Goal: Consume media (video, audio)

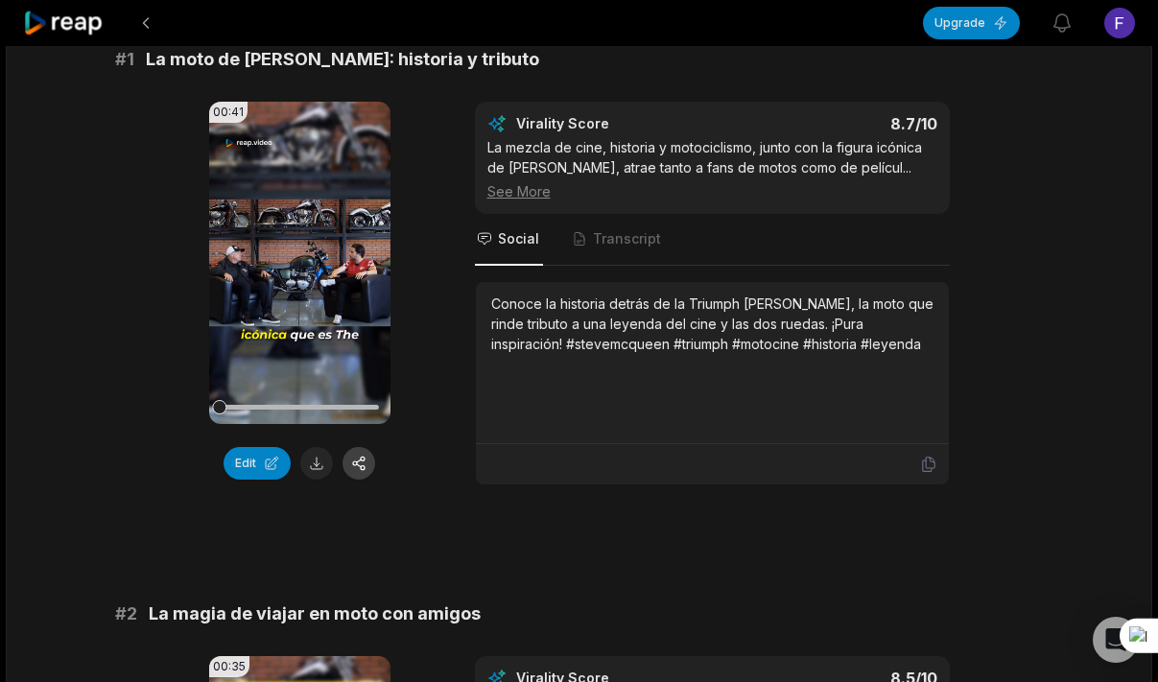
scroll to position [170, 0]
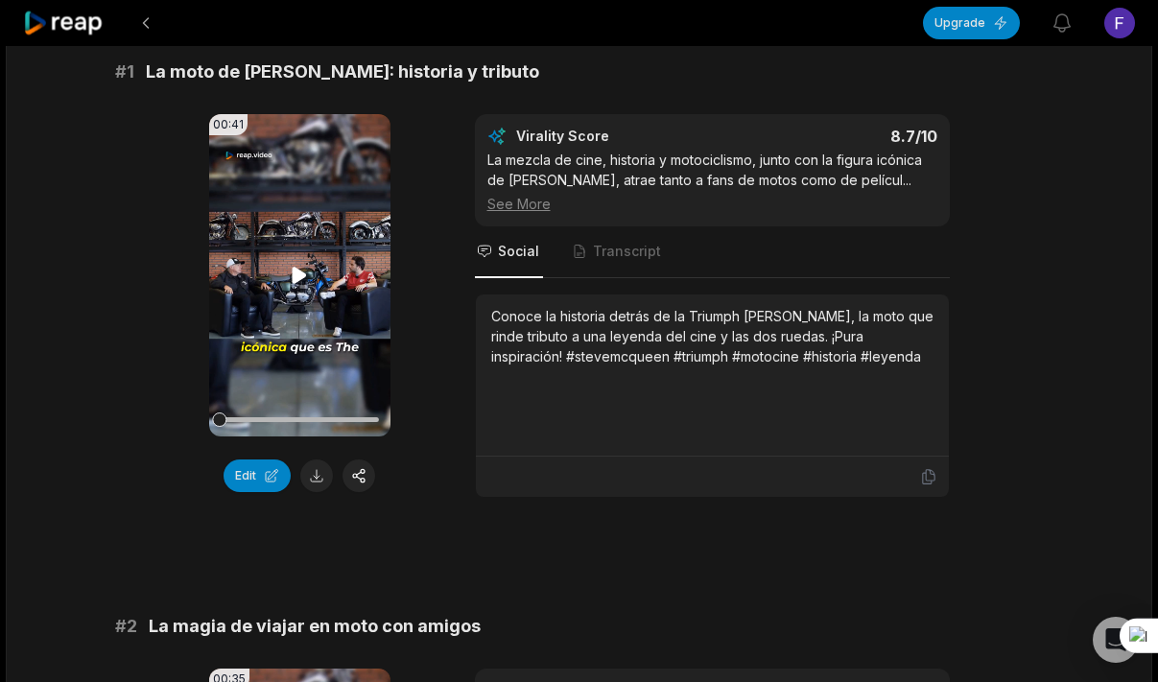
click at [281, 279] on video "Your browser does not support mp4 format." at bounding box center [299, 275] width 181 height 322
click at [364, 323] on video "Your browser does not support mp4 format." at bounding box center [299, 275] width 181 height 322
click at [953, 35] on button "Upgrade" at bounding box center [971, 23] width 97 height 33
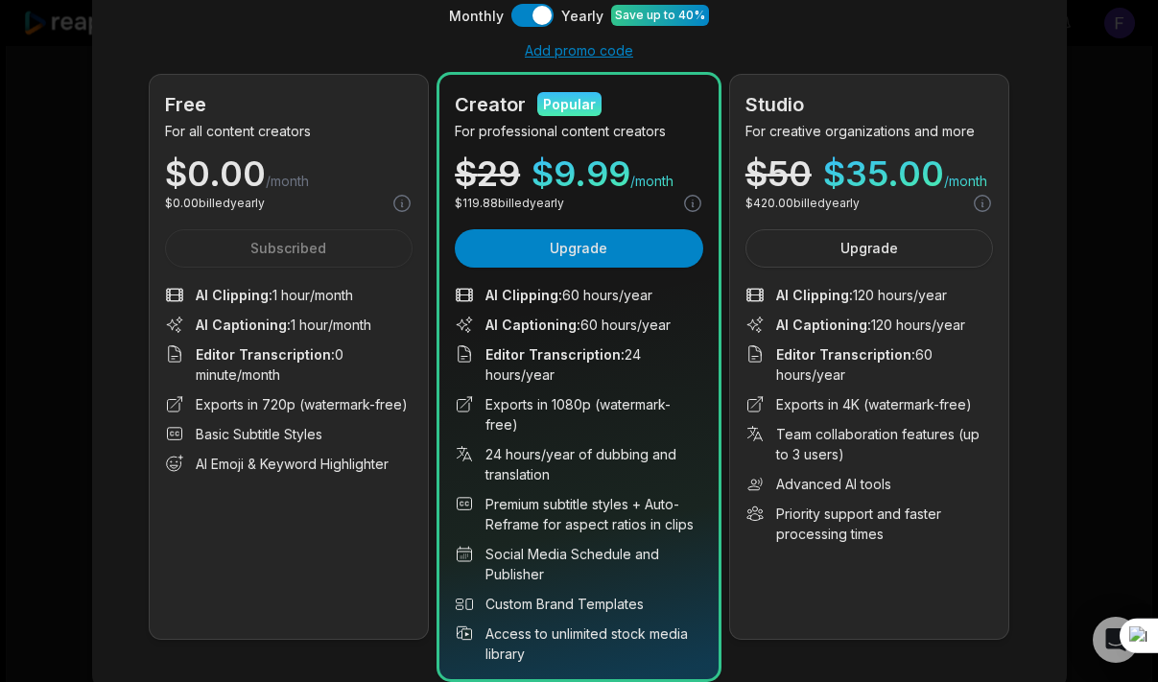
scroll to position [0, 0]
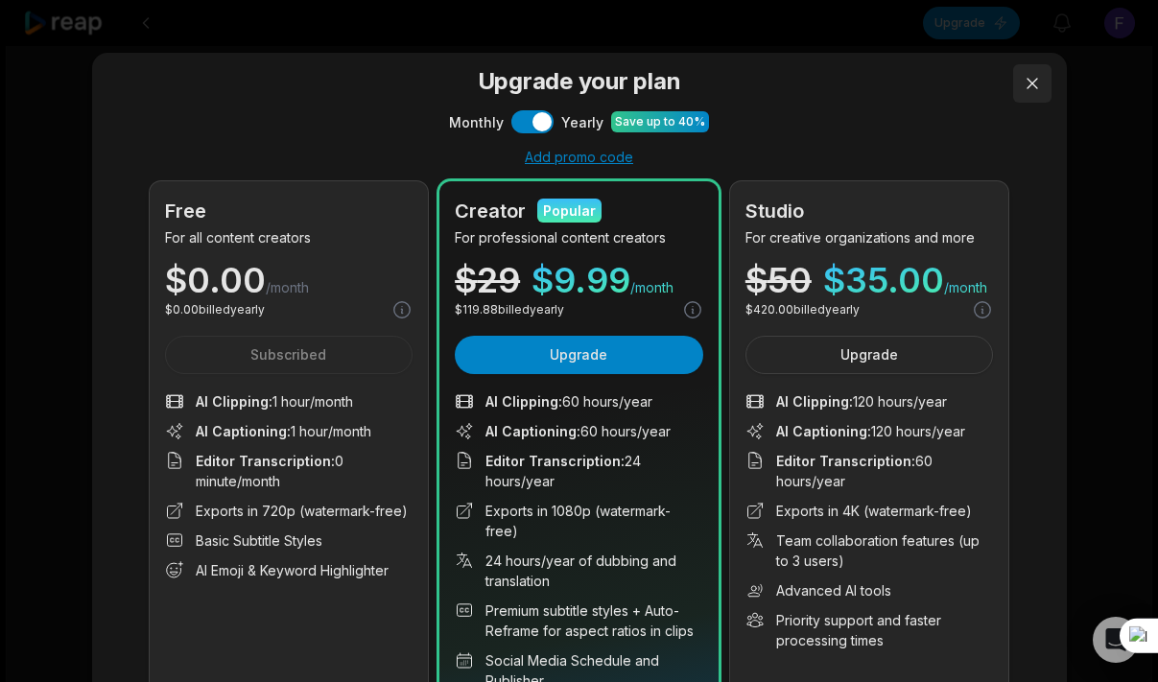
click at [1029, 82] on button at bounding box center [1032, 83] width 38 height 38
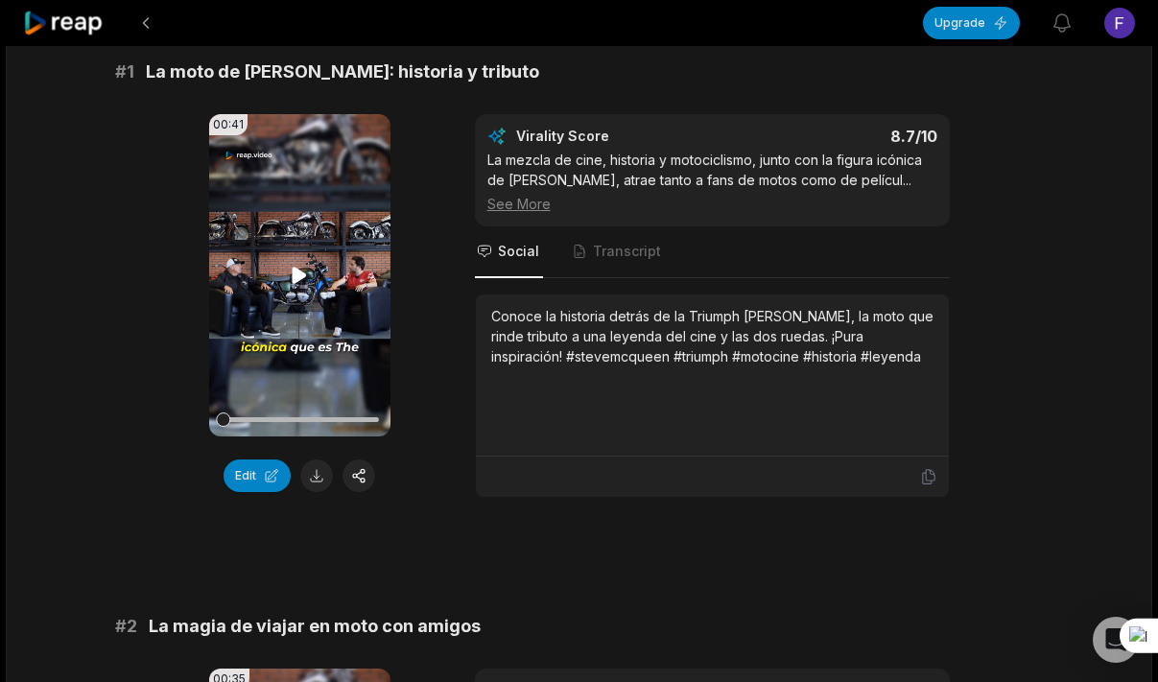
click at [357, 422] on div at bounding box center [299, 420] width 159 height 34
click at [342, 350] on video "Your browser does not support mp4 format." at bounding box center [299, 275] width 181 height 322
click at [234, 416] on div at bounding box center [299, 420] width 159 height 34
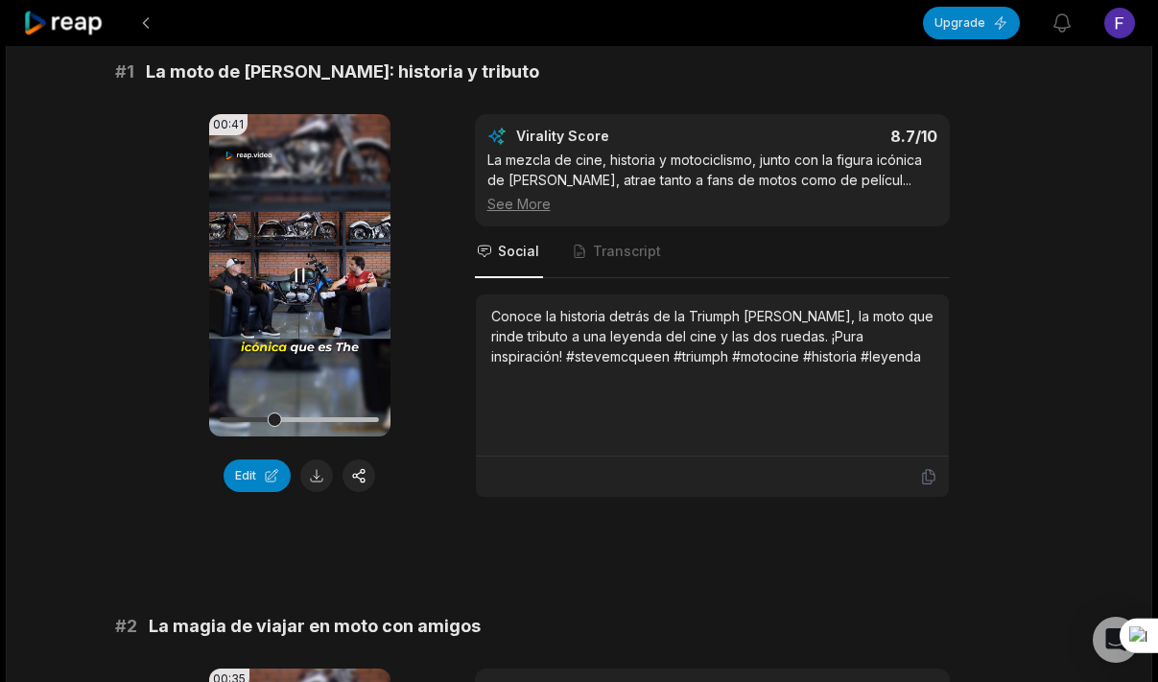
click at [294, 323] on video "Your browser does not support mp4 format." at bounding box center [299, 275] width 181 height 322
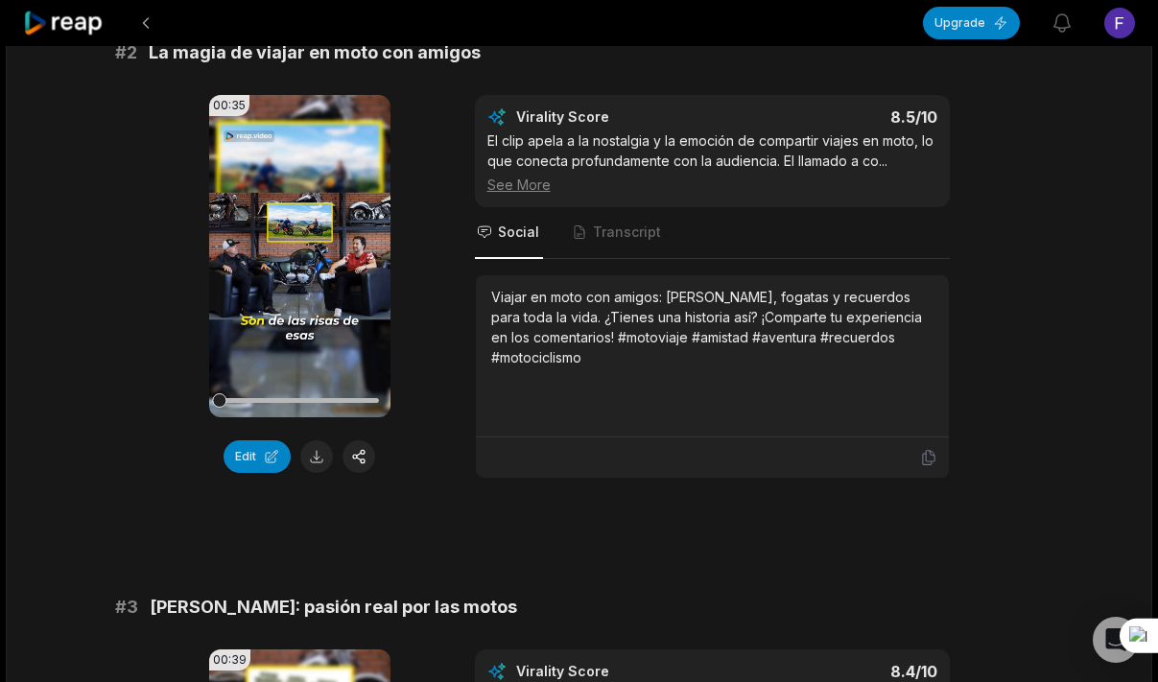
scroll to position [748, 0]
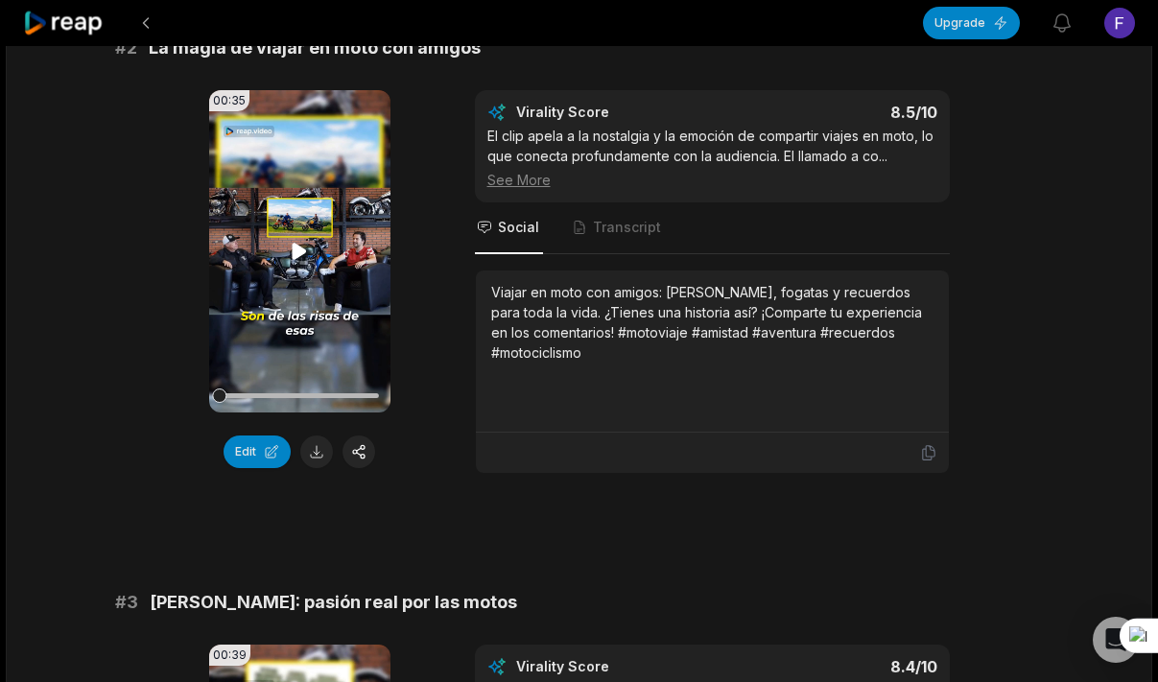
click at [303, 294] on video "Your browser does not support mp4 format." at bounding box center [299, 251] width 181 height 322
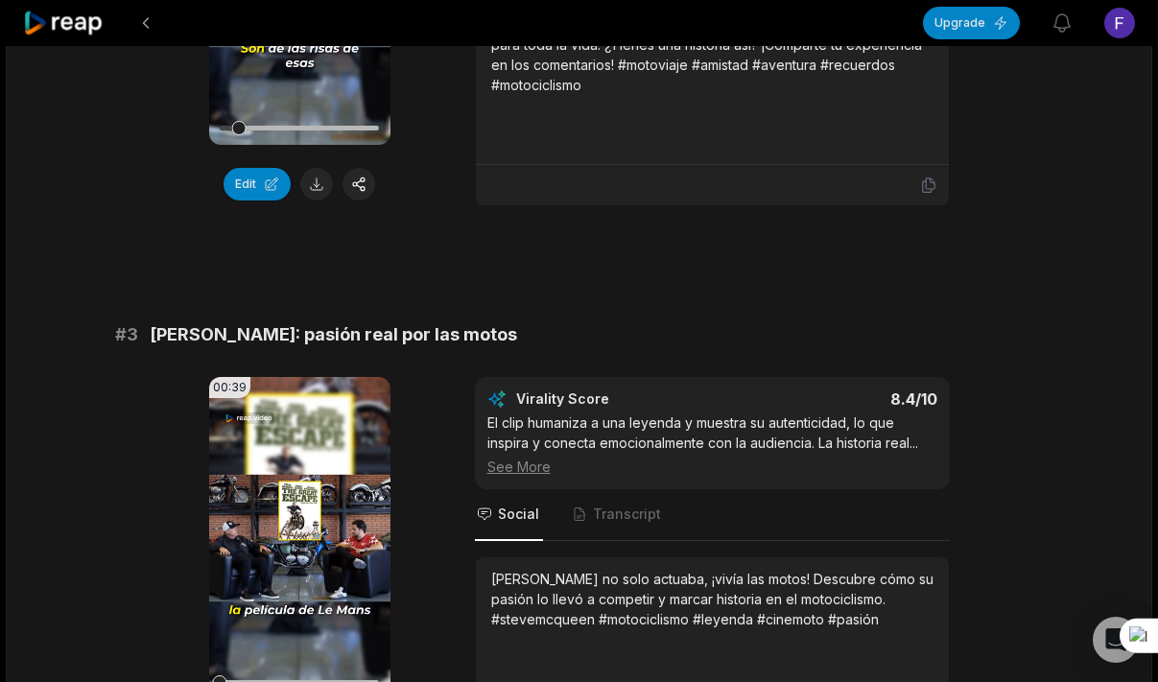
scroll to position [1226, 0]
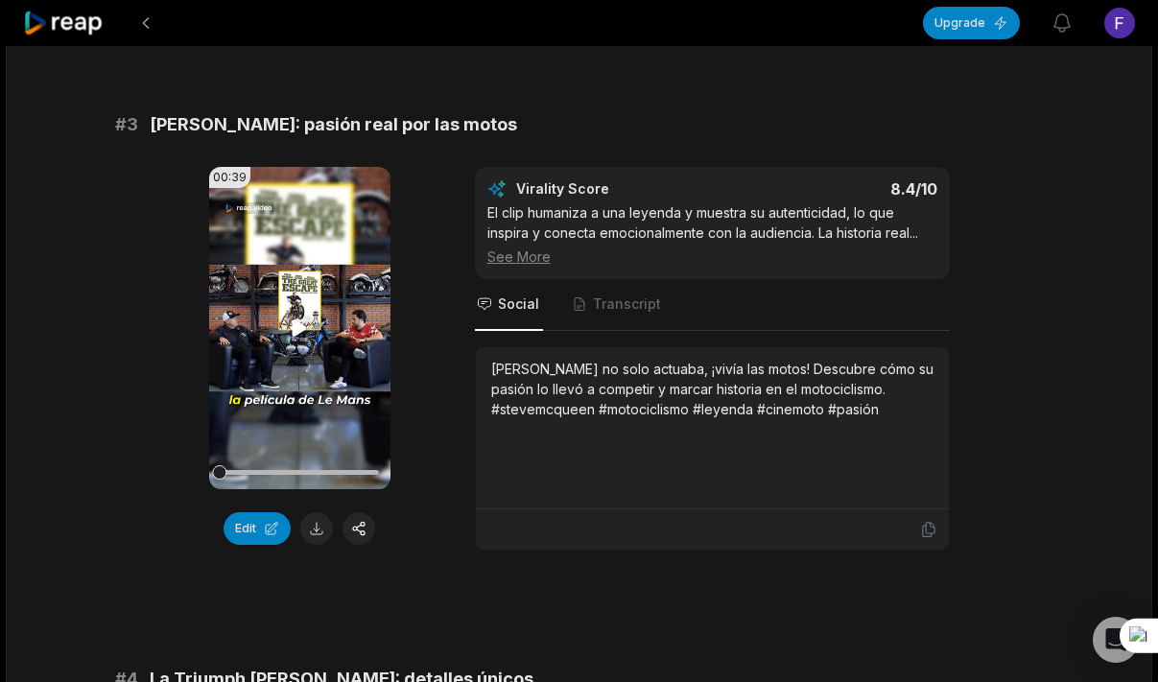
click at [291, 329] on icon at bounding box center [299, 328] width 23 height 23
